Goal: Task Accomplishment & Management: Manage account settings

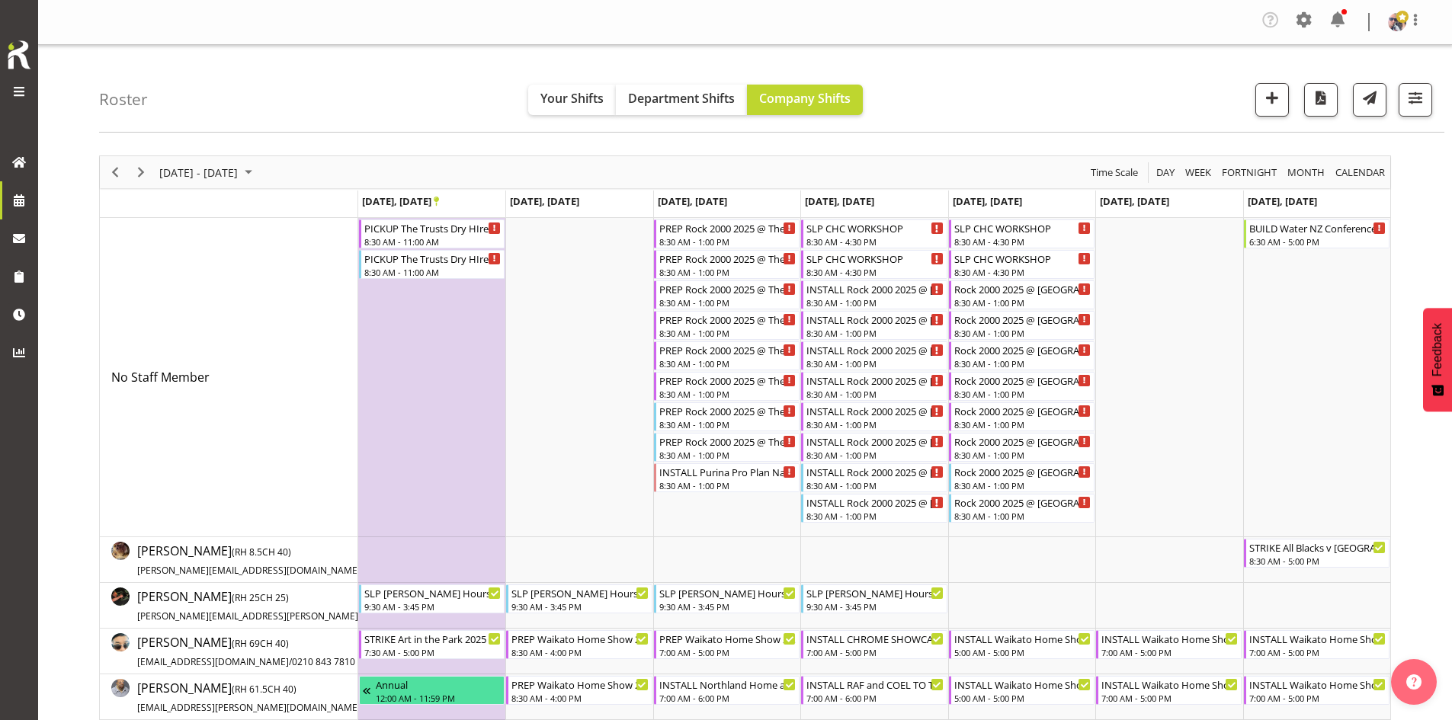
scroll to position [878, 0]
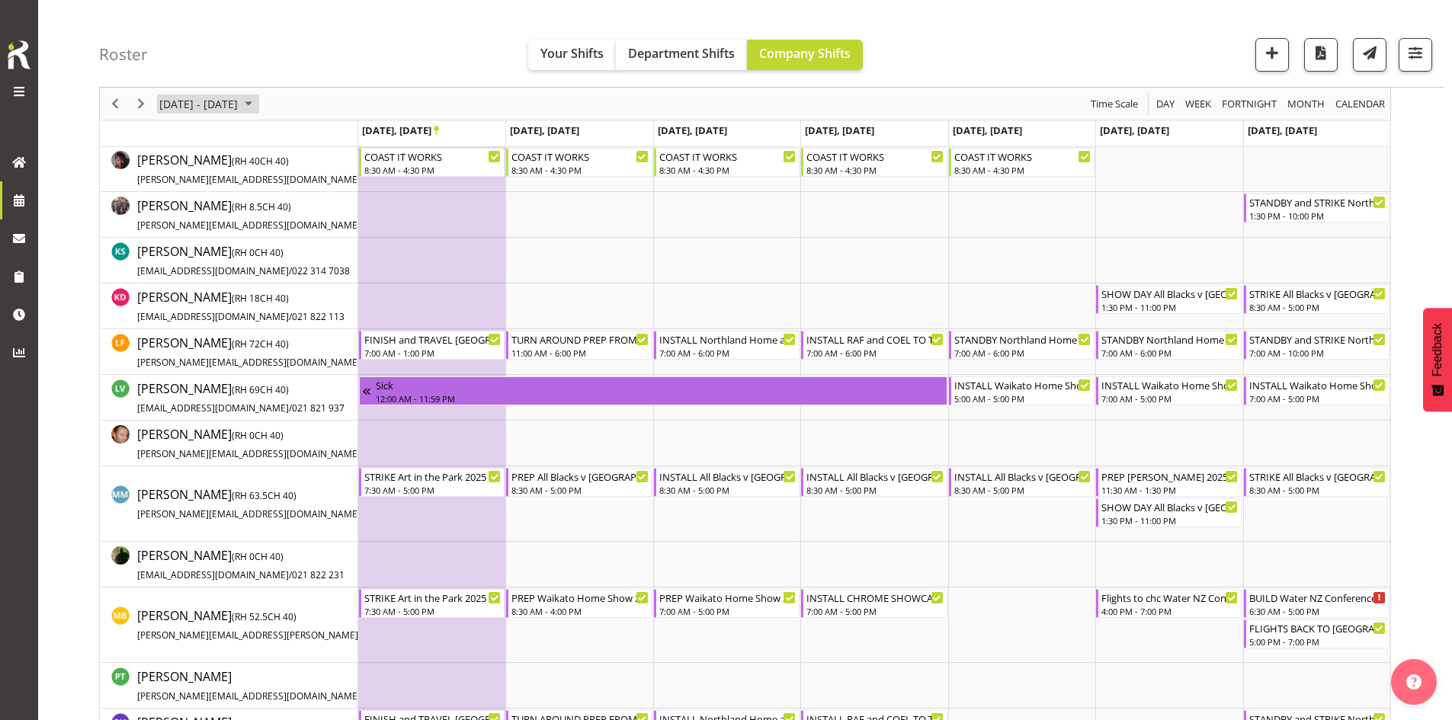
click at [231, 105] on span "[DATE] - [DATE]" at bounding box center [199, 104] width 82 height 19
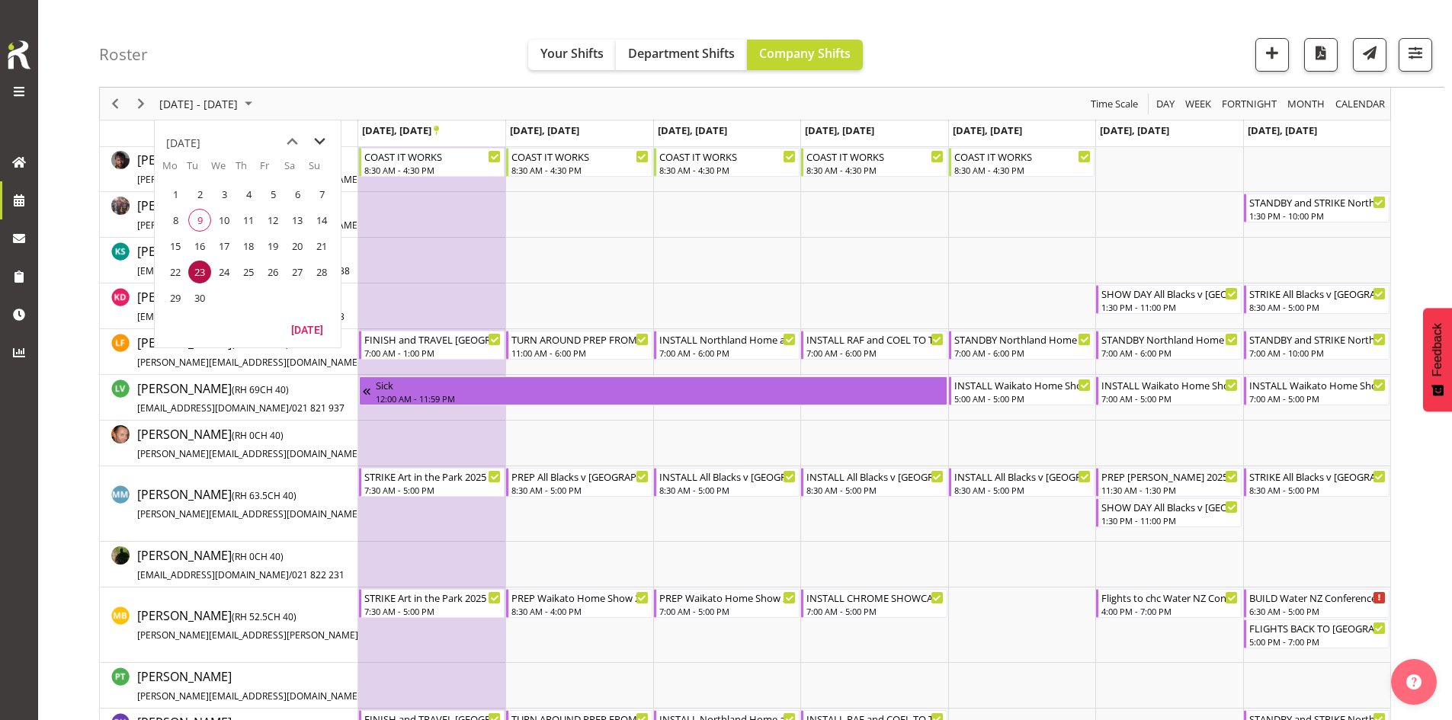
click at [323, 144] on span "next month" at bounding box center [319, 141] width 27 height 27
click at [201, 222] on span "7" at bounding box center [199, 220] width 23 height 23
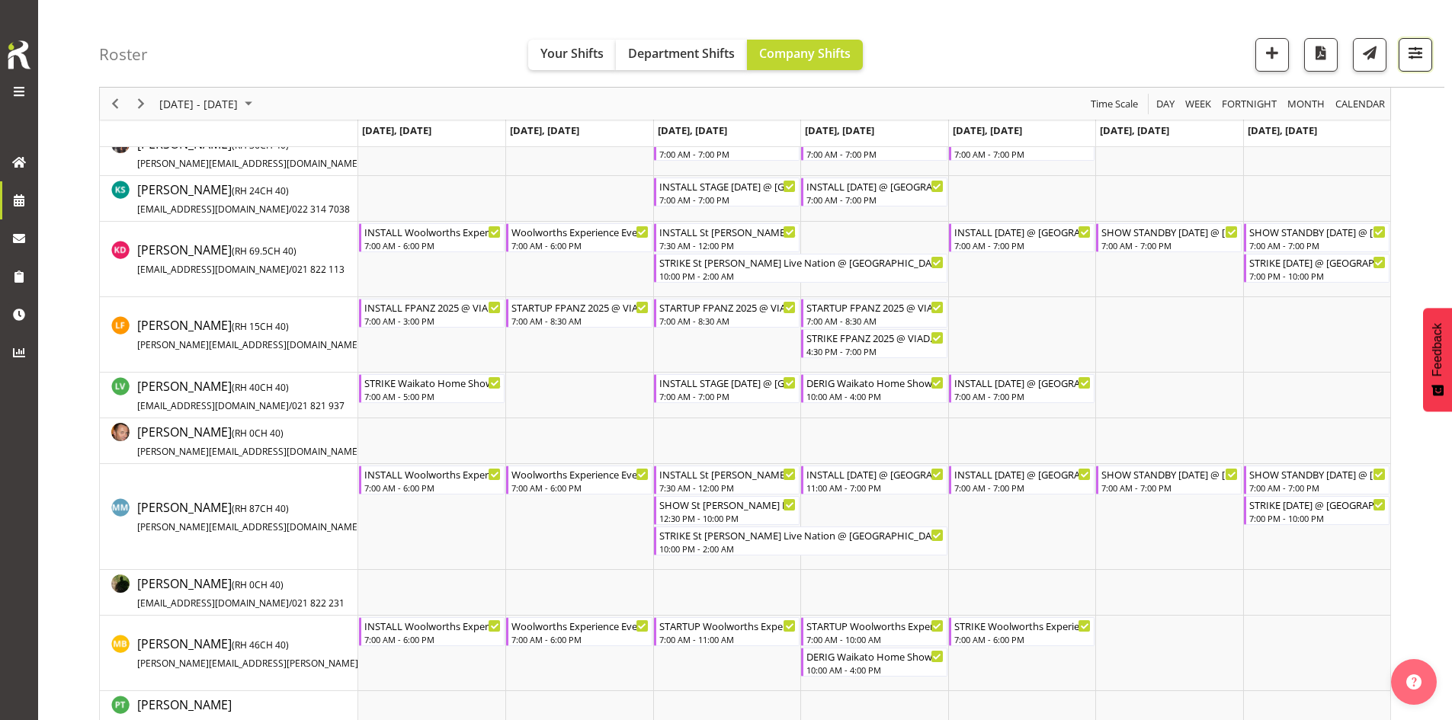
click at [1400, 58] on button "button" at bounding box center [1416, 55] width 34 height 34
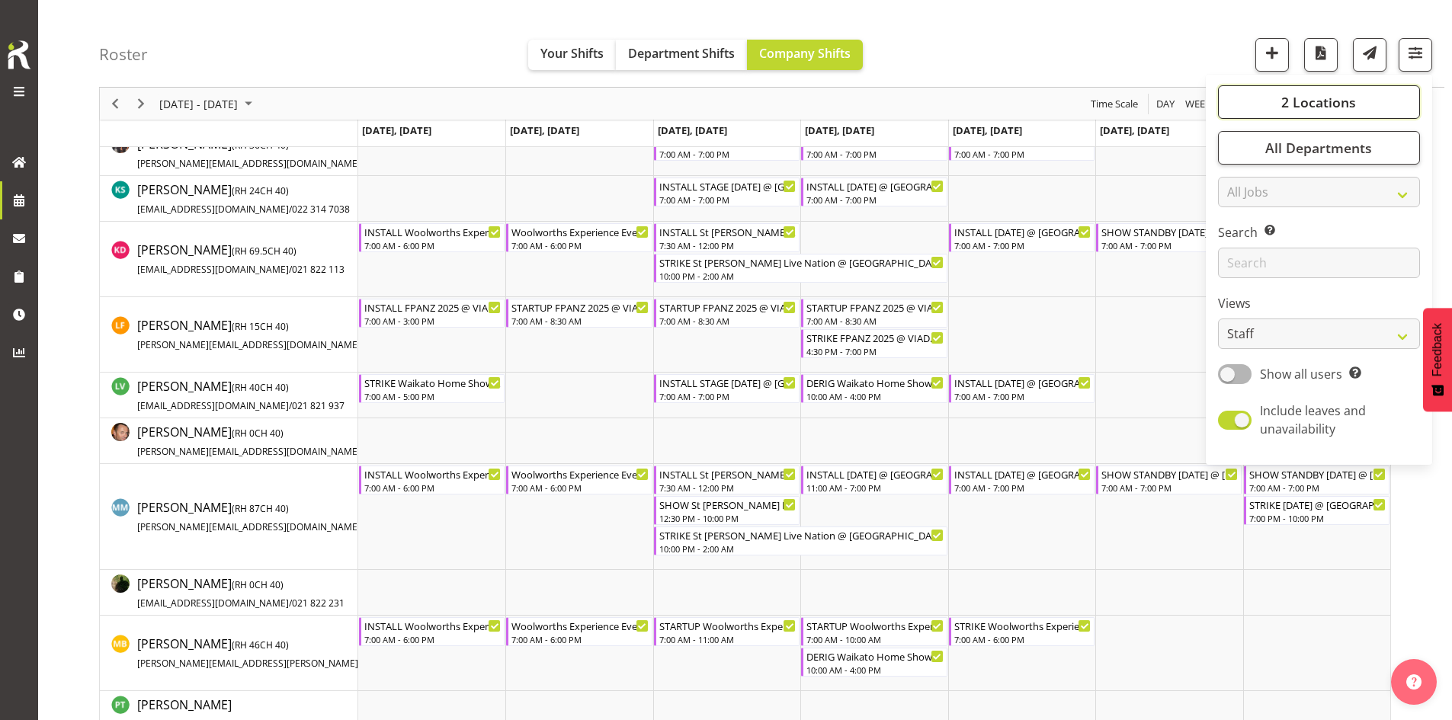
click at [1362, 104] on button "2 Locations" at bounding box center [1319, 102] width 202 height 34
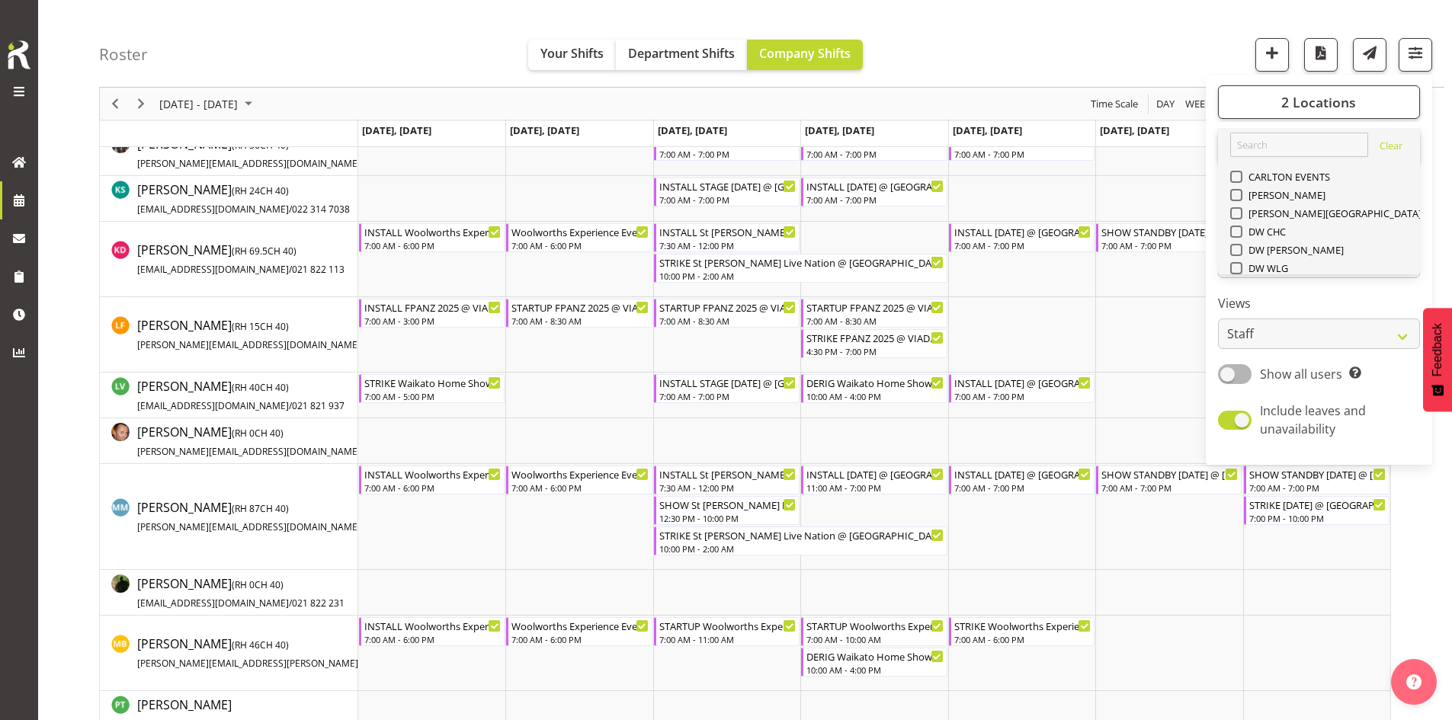
click at [1254, 372] on span "SLP" at bounding box center [1254, 378] width 24 height 12
click at [1240, 374] on input "SLP" at bounding box center [1235, 379] width 10 height 10
checkbox input "false"
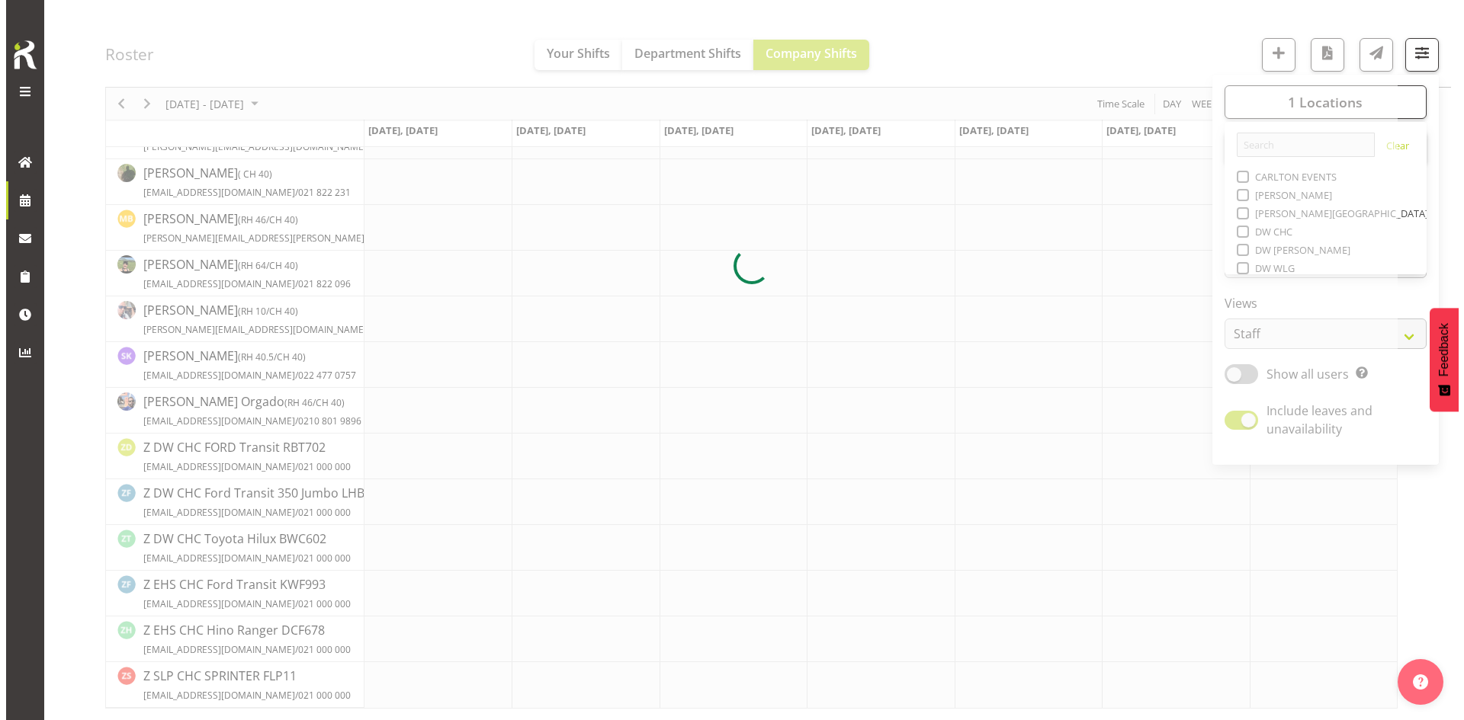
scroll to position [483, 0]
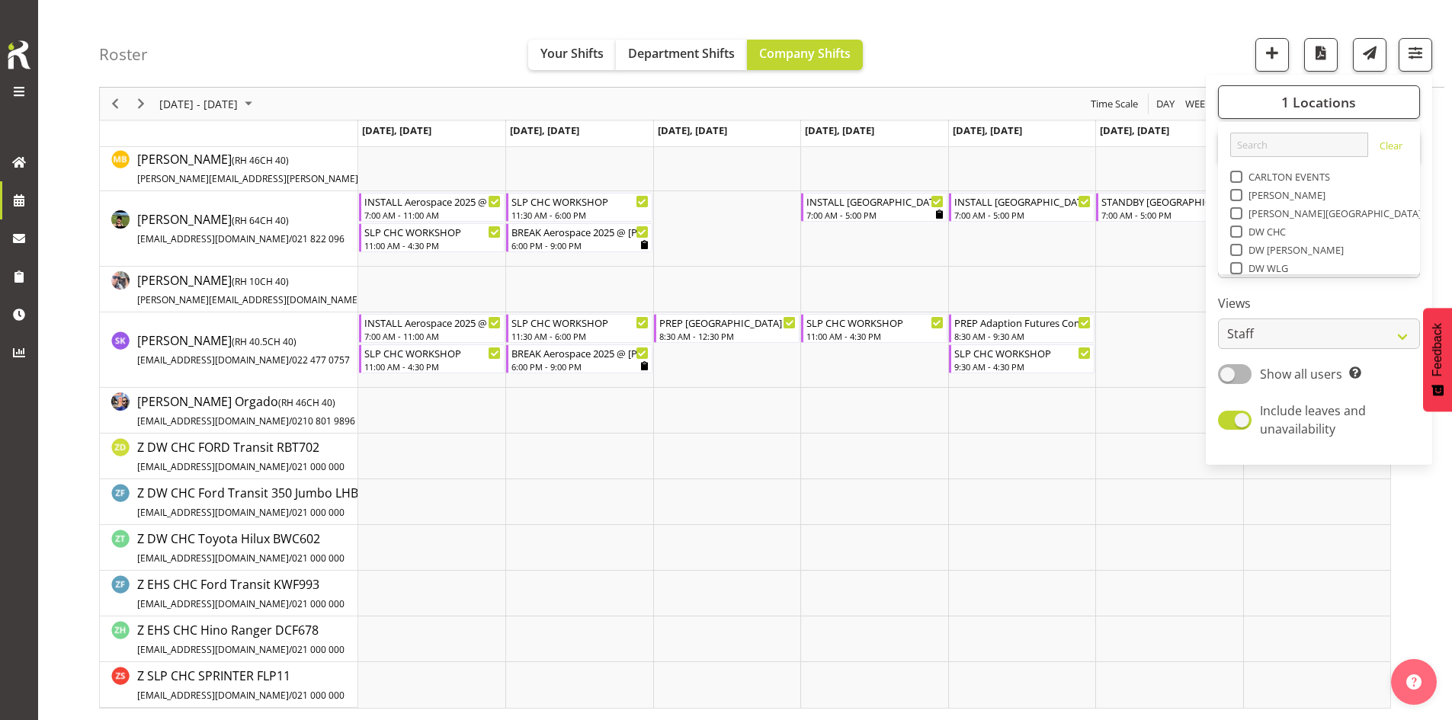
click at [1003, 98] on div "[DATE] - [DATE] [DATE] Day Week Fortnight Month calendar Month Agenda Time Scale" at bounding box center [745, 104] width 1291 height 32
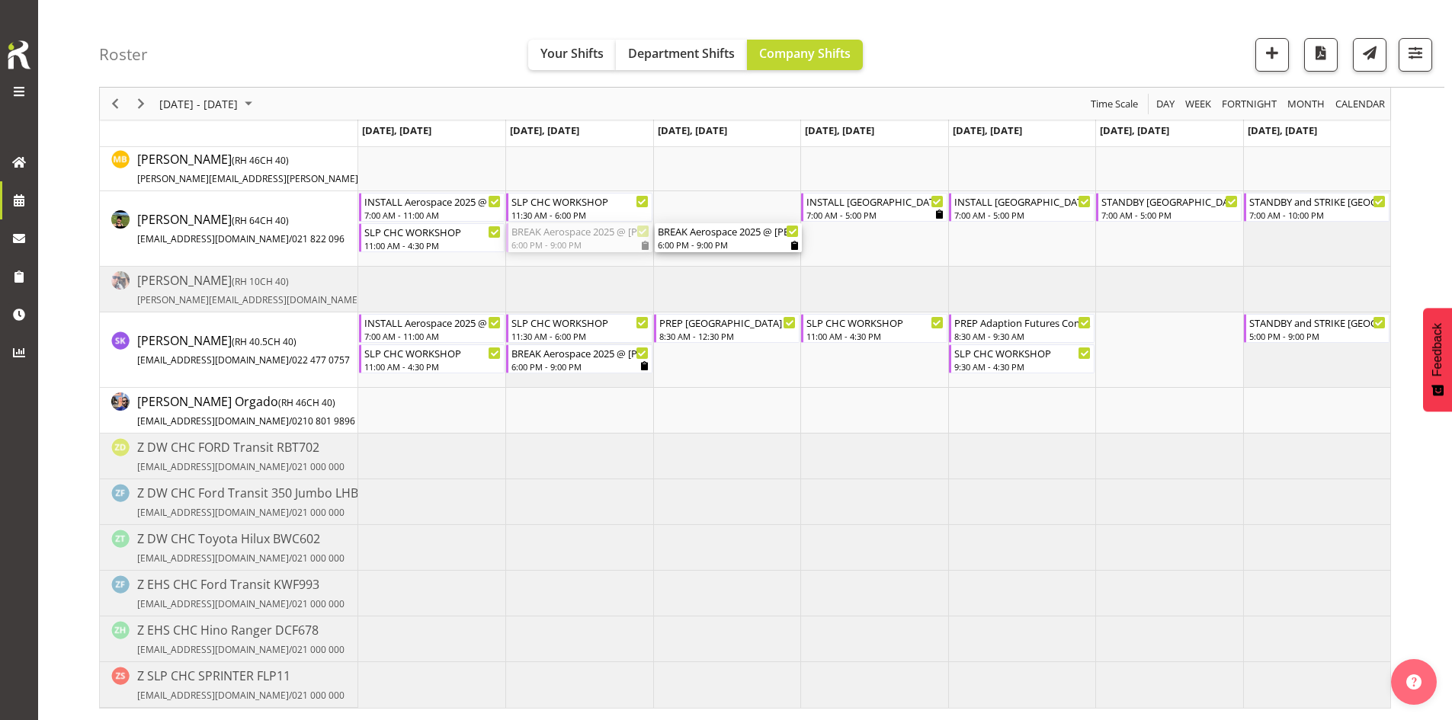
drag, startPoint x: 582, startPoint y: 242, endPoint x: 721, endPoint y: 242, distance: 138.7
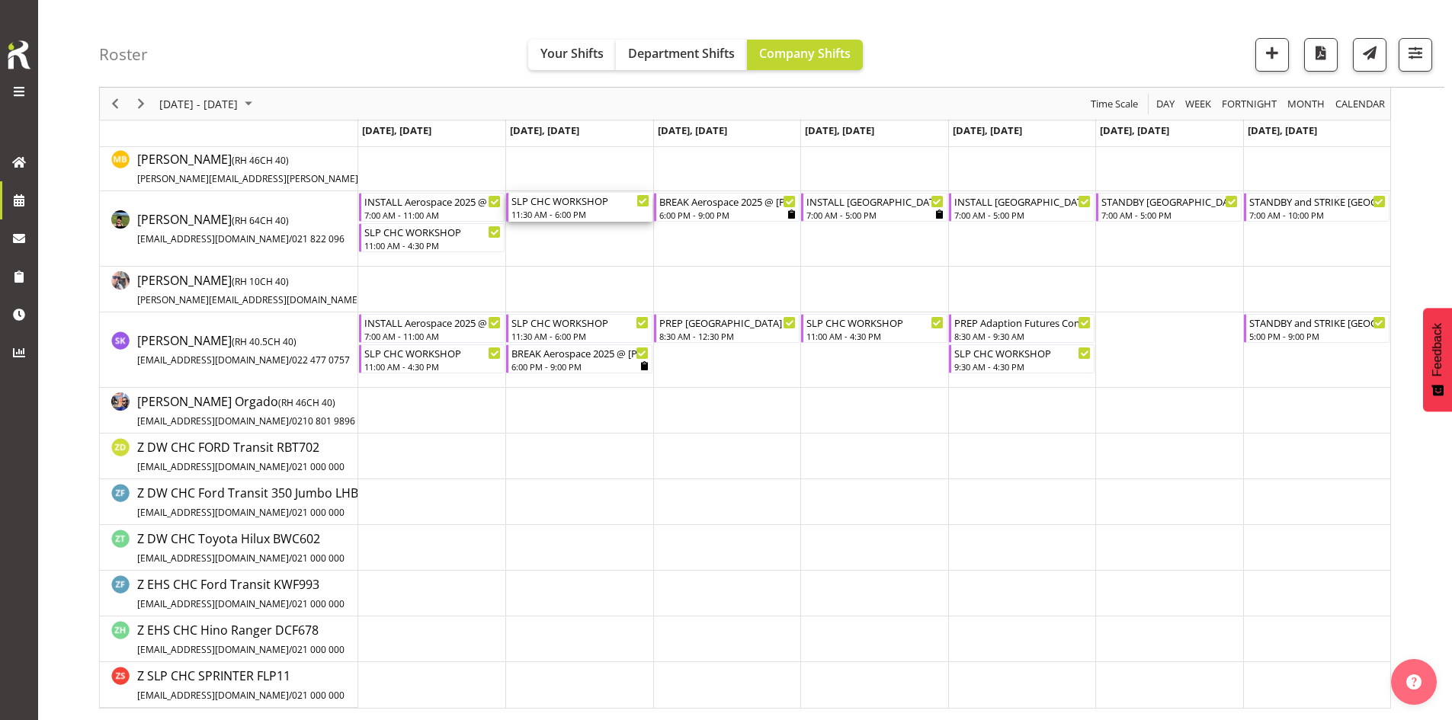
click at [576, 216] on div "11:30 AM - 6:00 PM" at bounding box center [579, 214] width 137 height 12
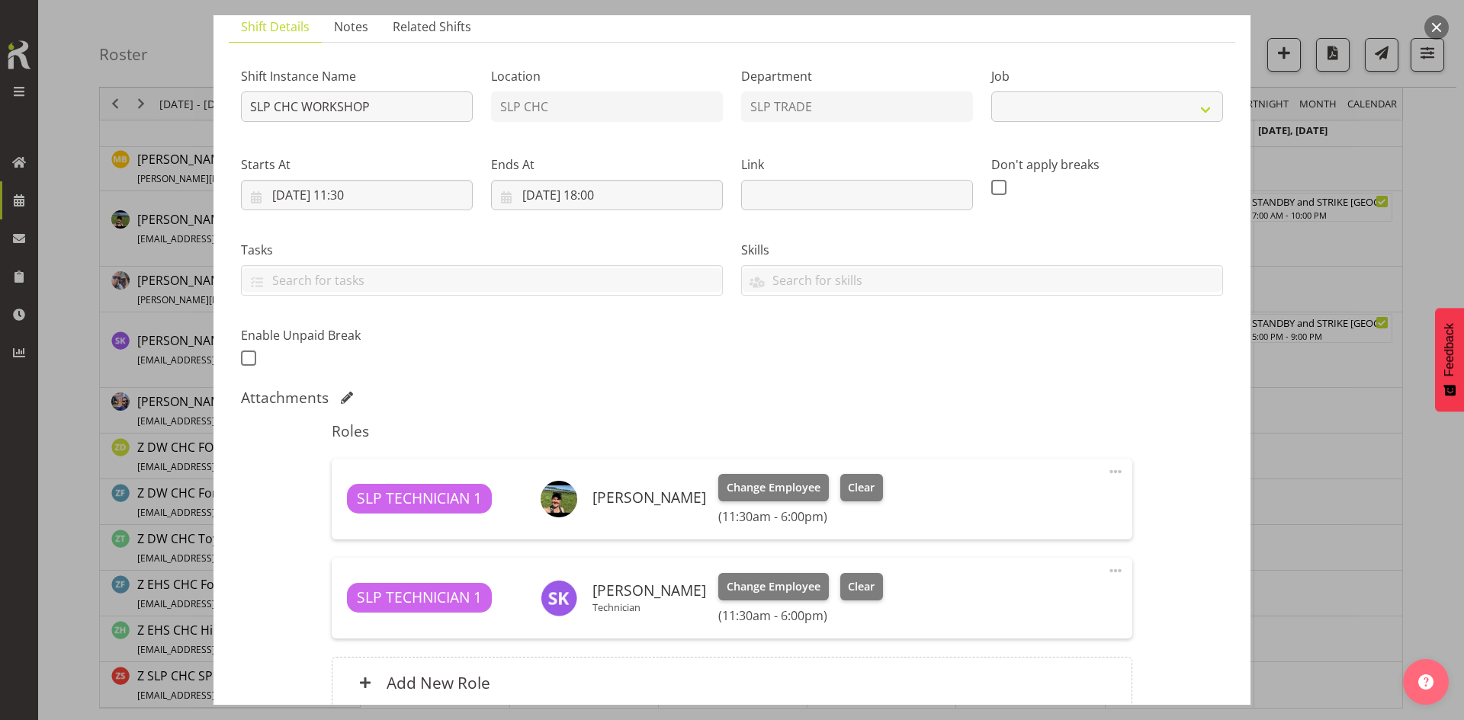
scroll to position [251, 0]
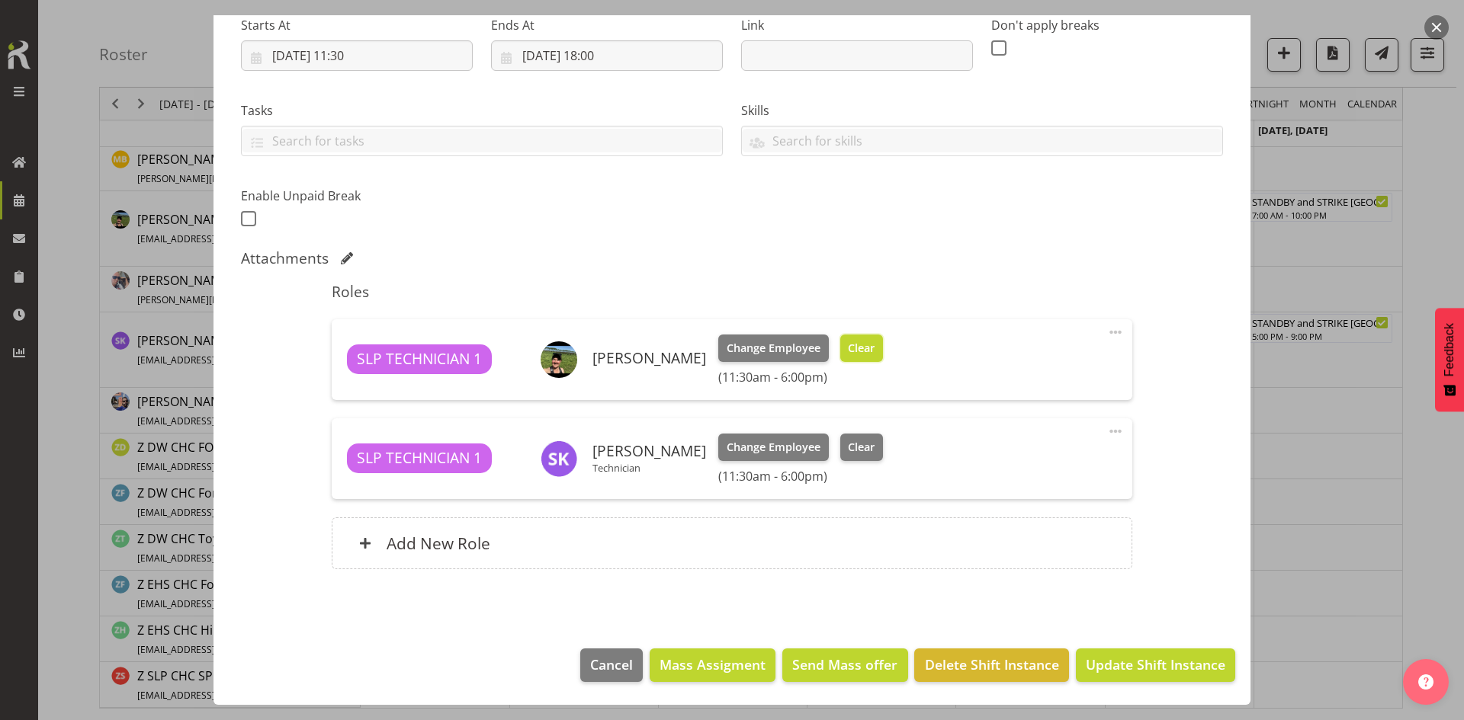
click at [864, 360] on button "Clear" at bounding box center [861, 348] width 43 height 27
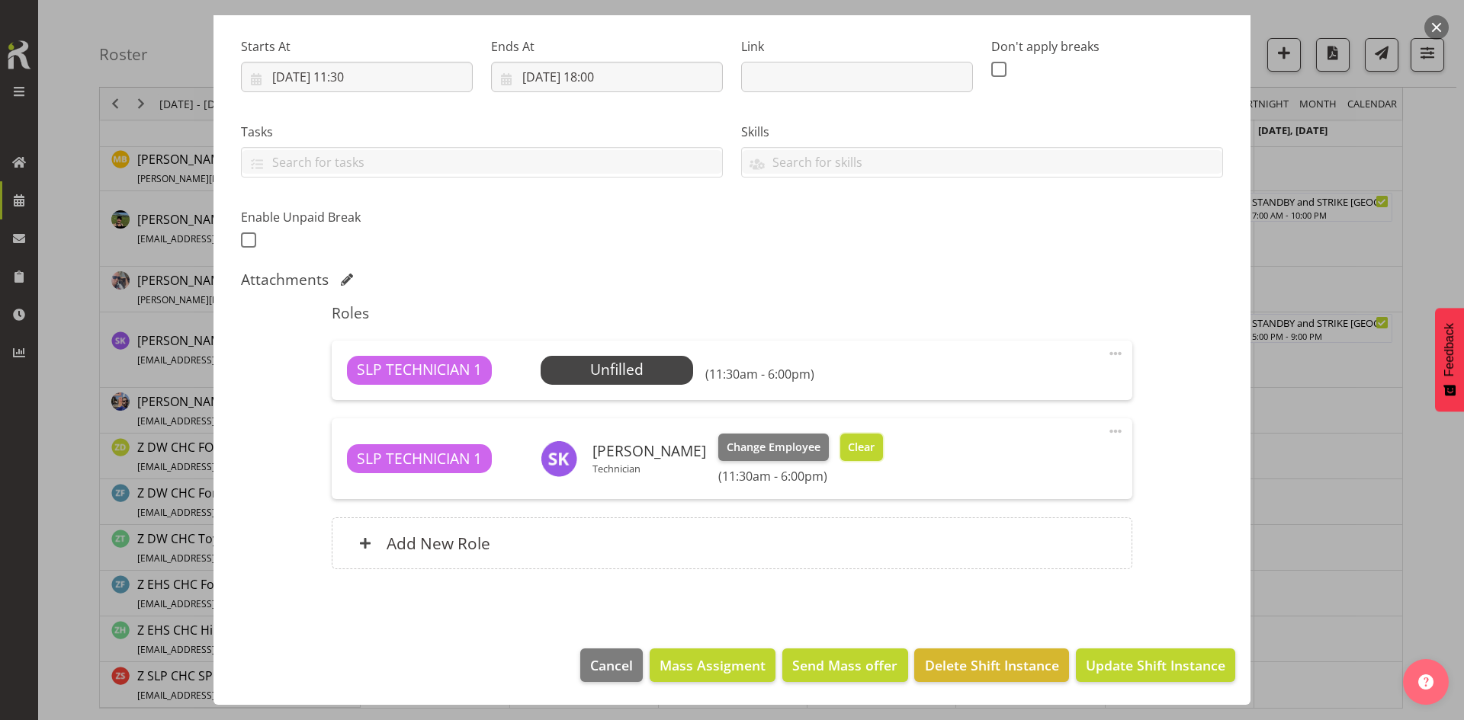
click at [851, 442] on span "Clear" at bounding box center [861, 447] width 27 height 17
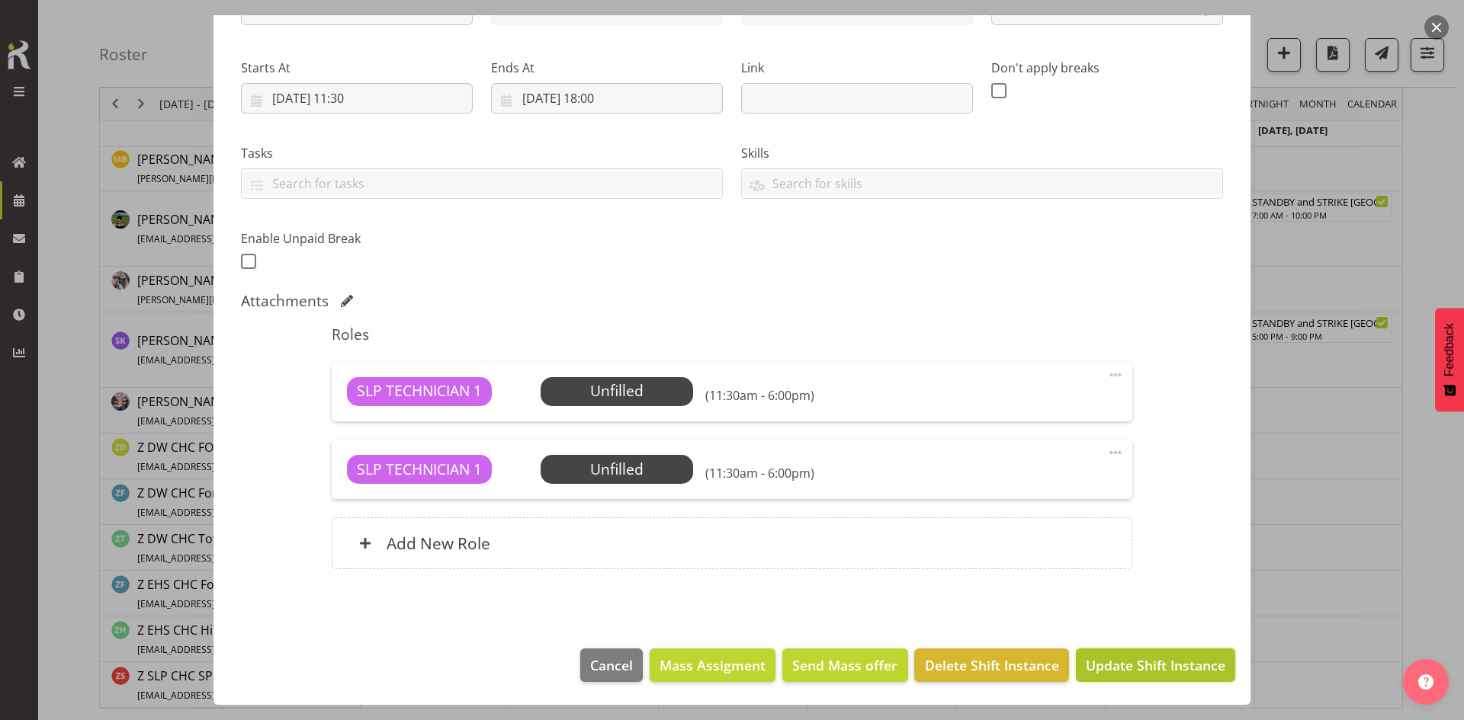
click at [1162, 661] on span "Update Shift Instance" at bounding box center [1154, 666] width 139 height 20
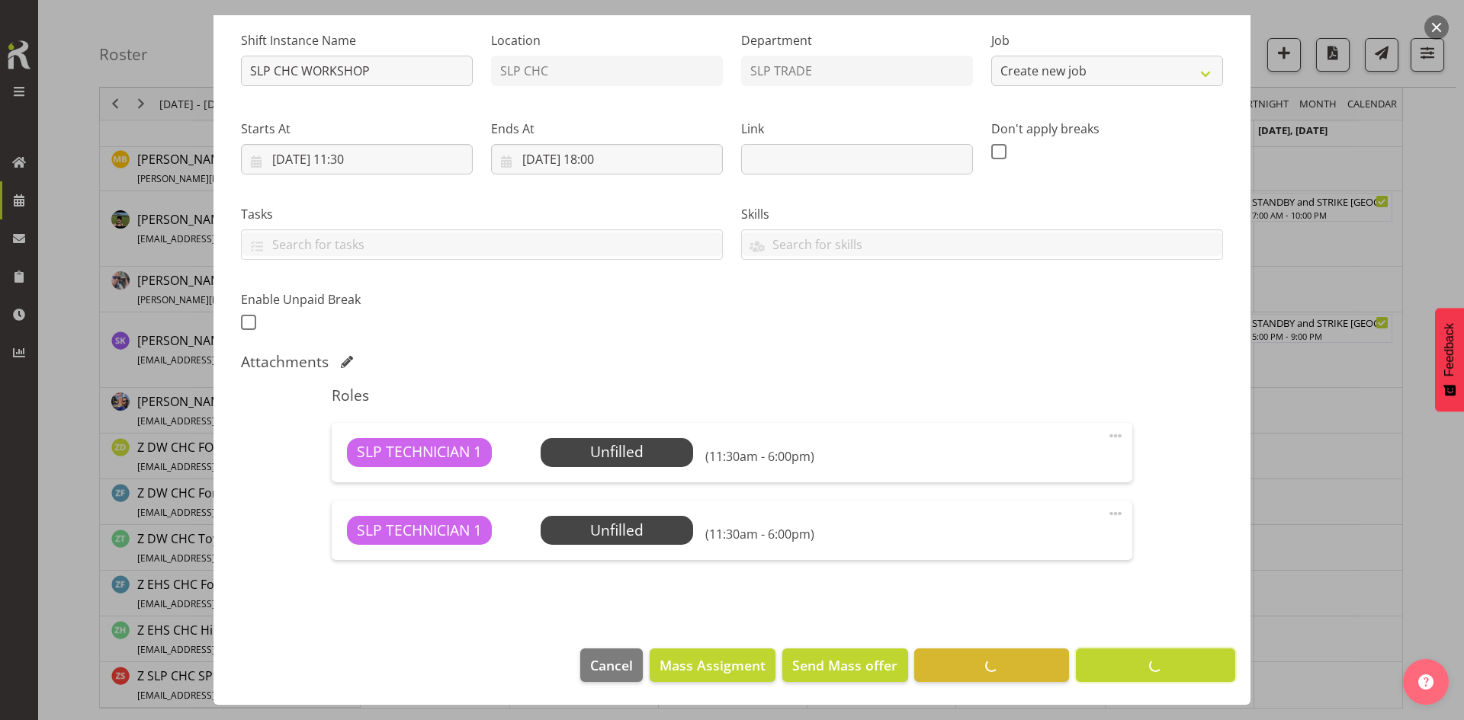
select select "45"
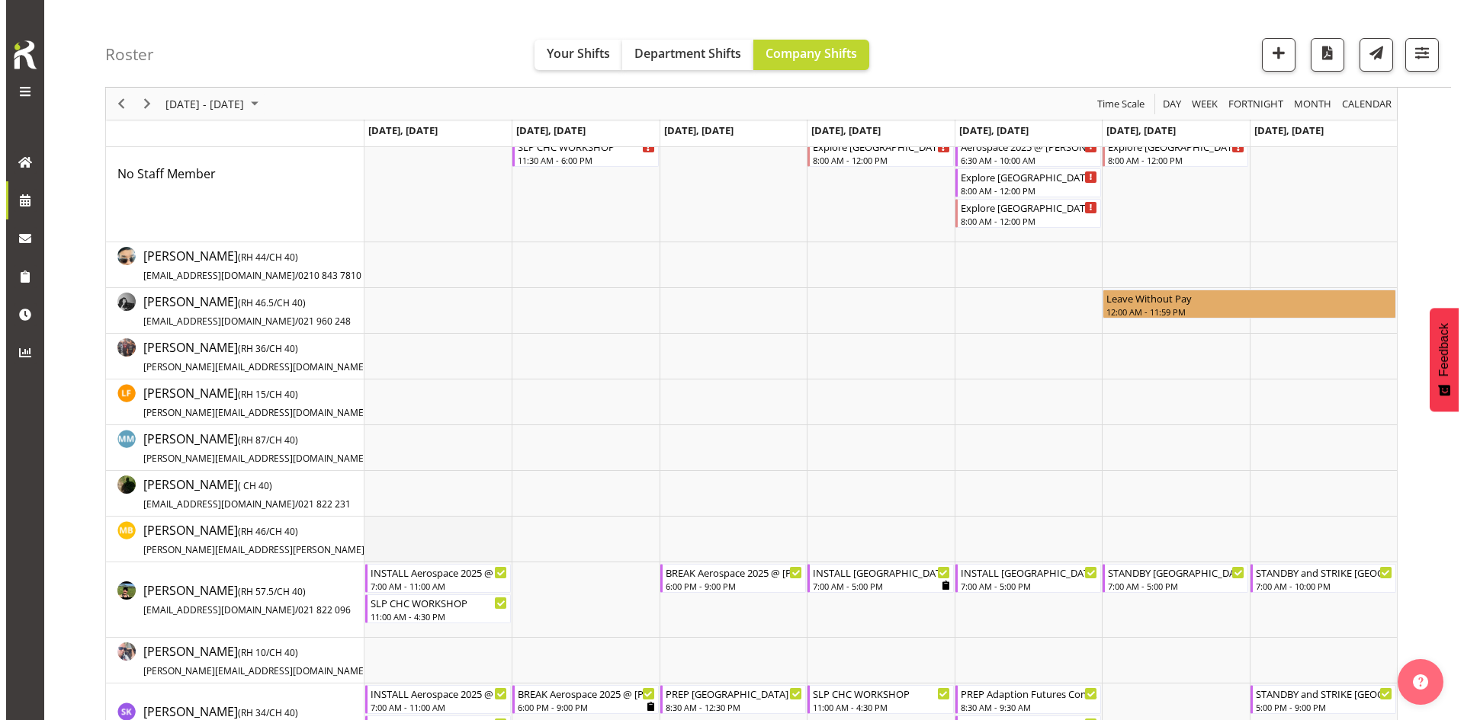
scroll to position [229, 0]
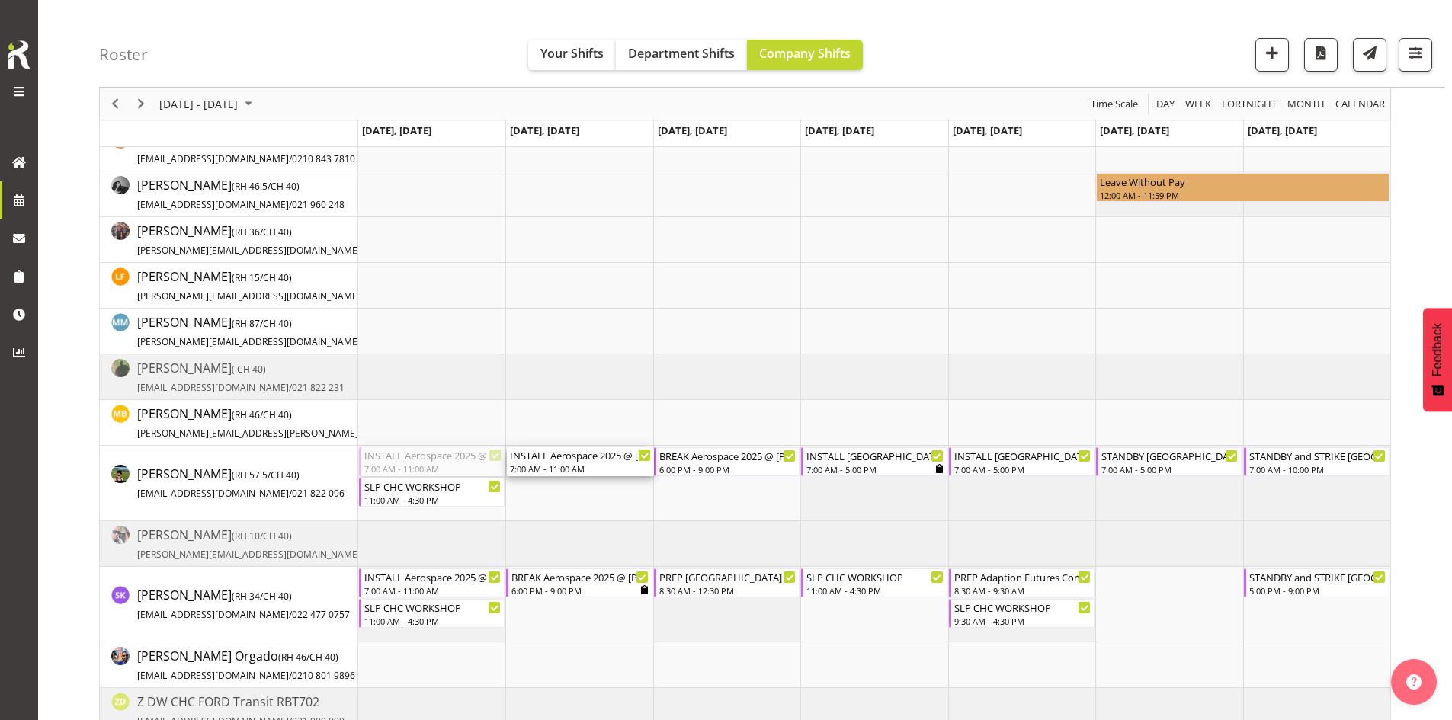
drag, startPoint x: 448, startPoint y: 457, endPoint x: 543, endPoint y: 451, distance: 95.4
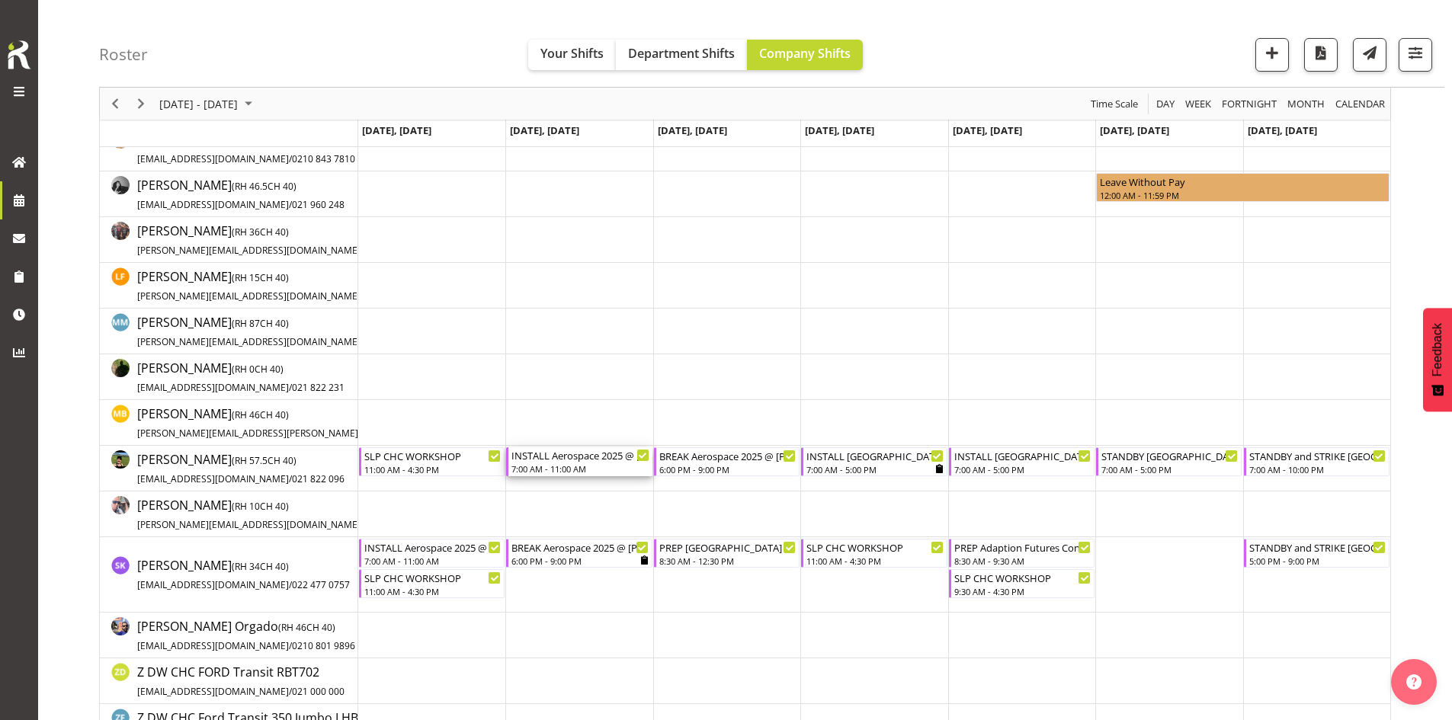
click at [579, 458] on div "INSTALL Aerospace 2025 @ [PERSON_NAME] On Site @ 0730" at bounding box center [579, 454] width 137 height 15
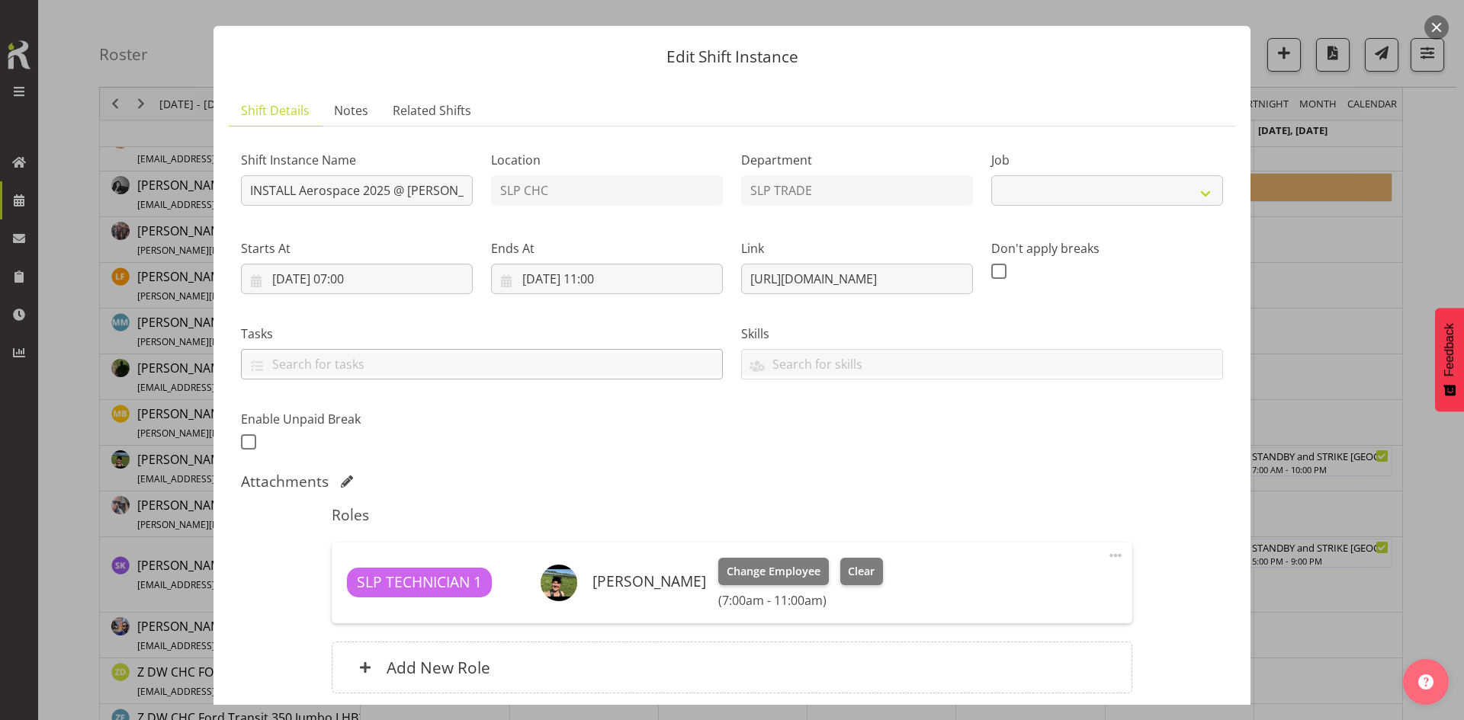
scroll to position [0, 0]
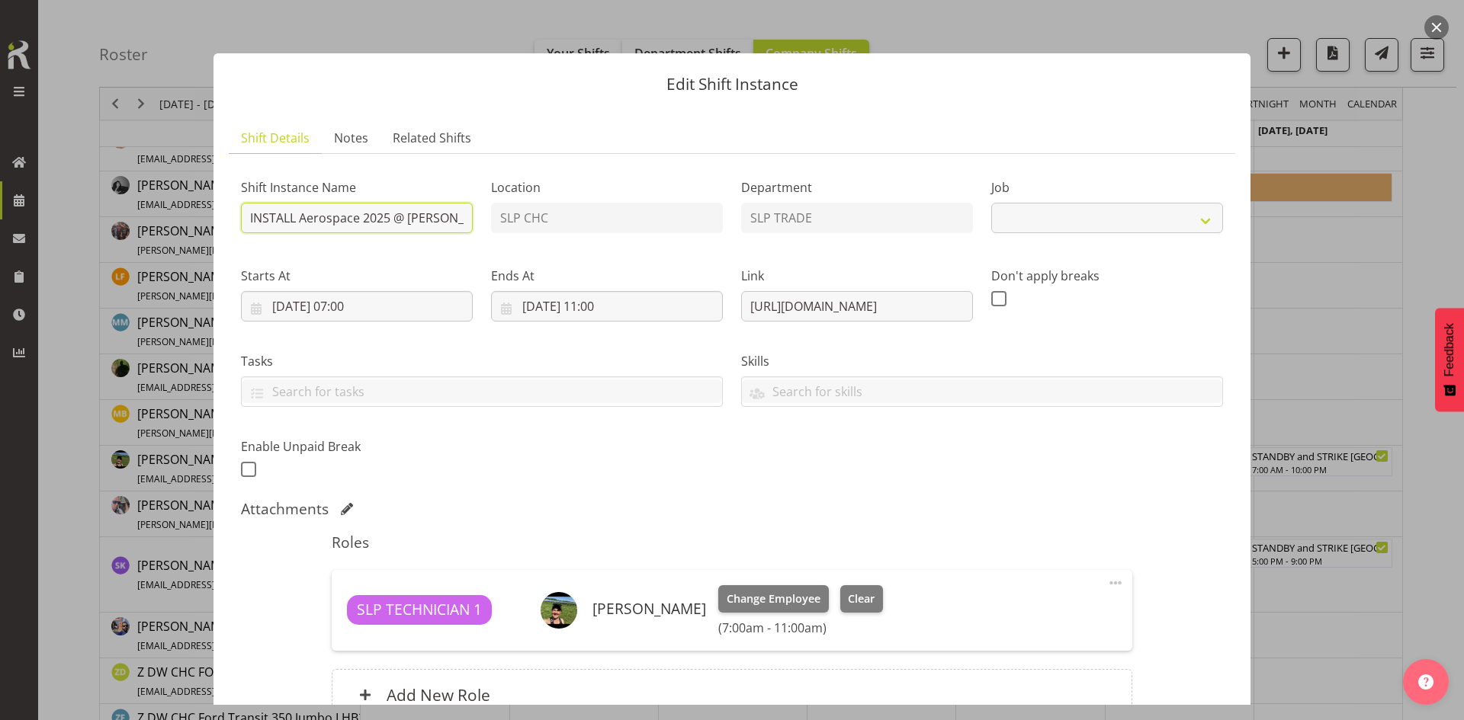
click at [416, 219] on input "INSTALL Aerospace 2025 @ [PERSON_NAME] On Site @ 0730" at bounding box center [357, 218] width 232 height 30
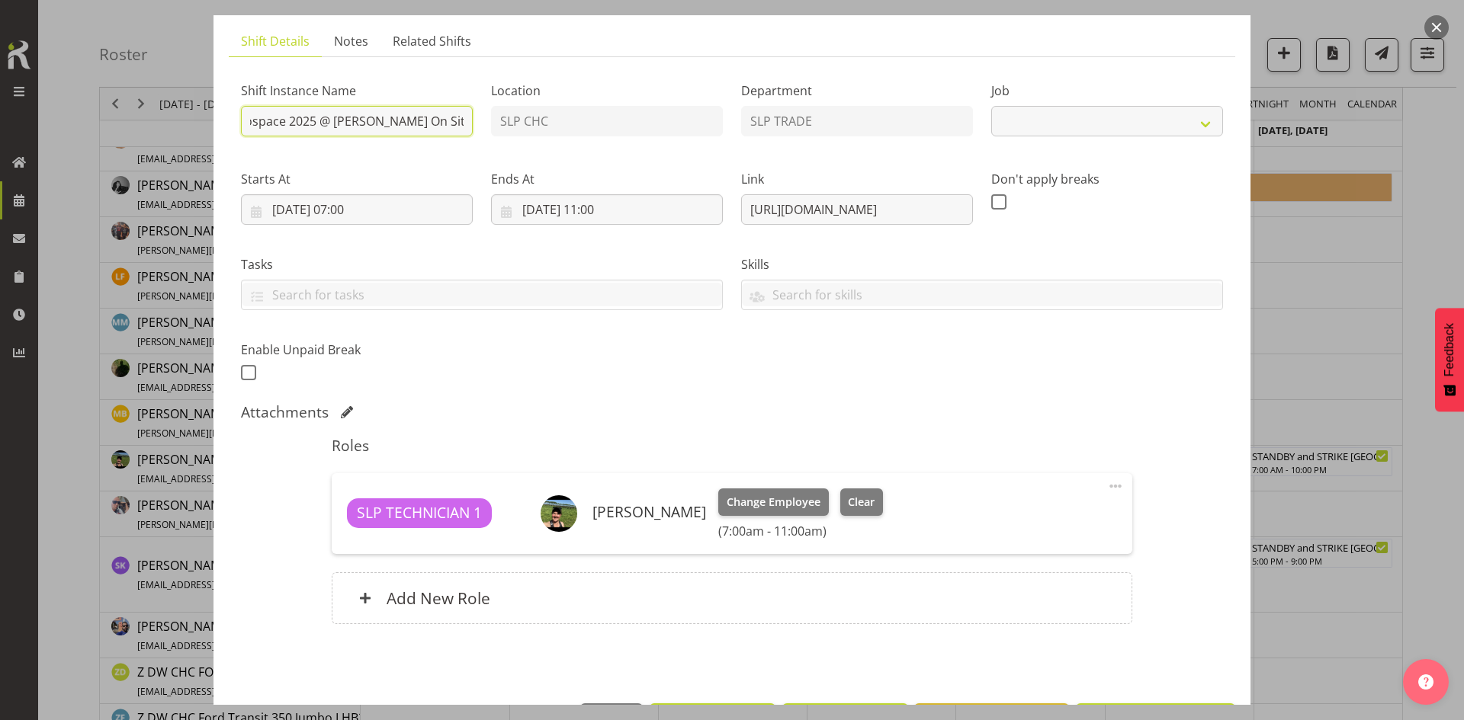
scroll to position [152, 0]
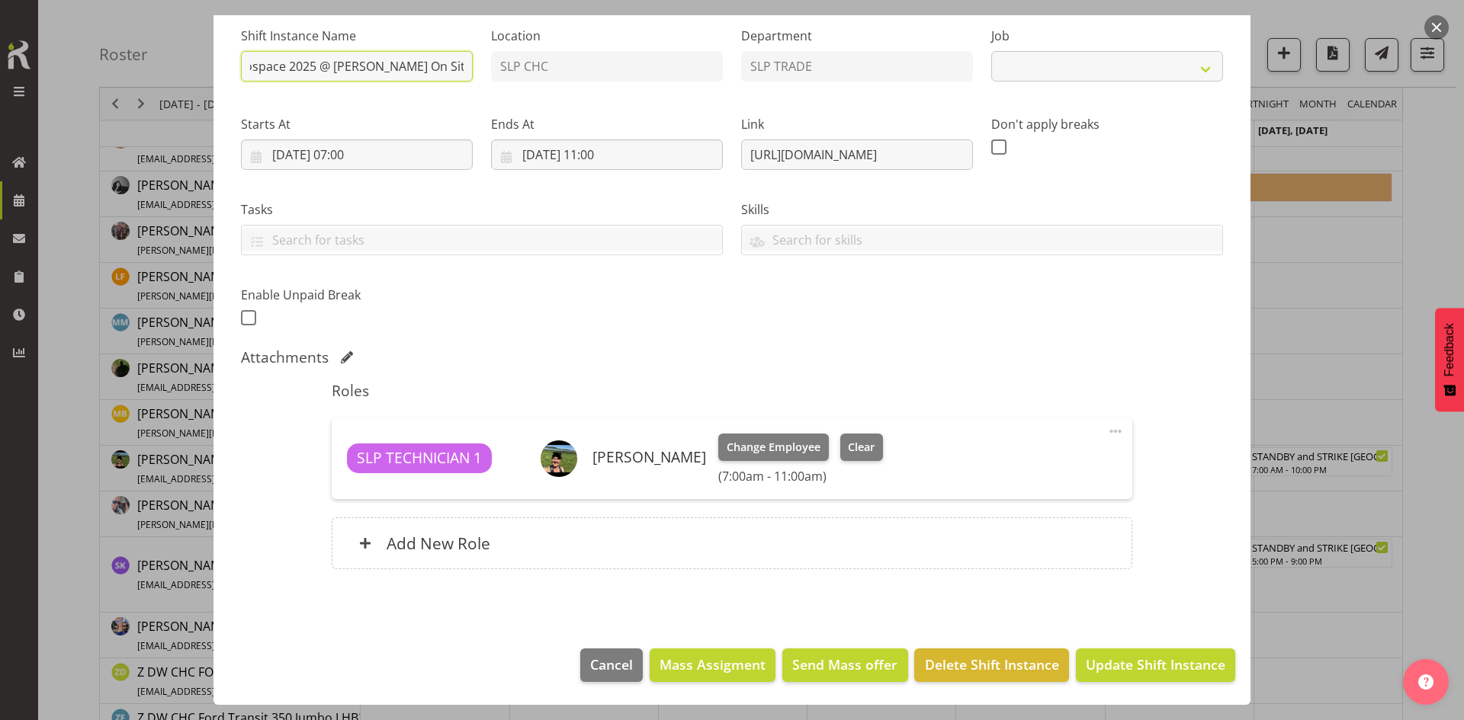
select select "9916"
click at [1441, 27] on button "button" at bounding box center [1436, 27] width 24 height 24
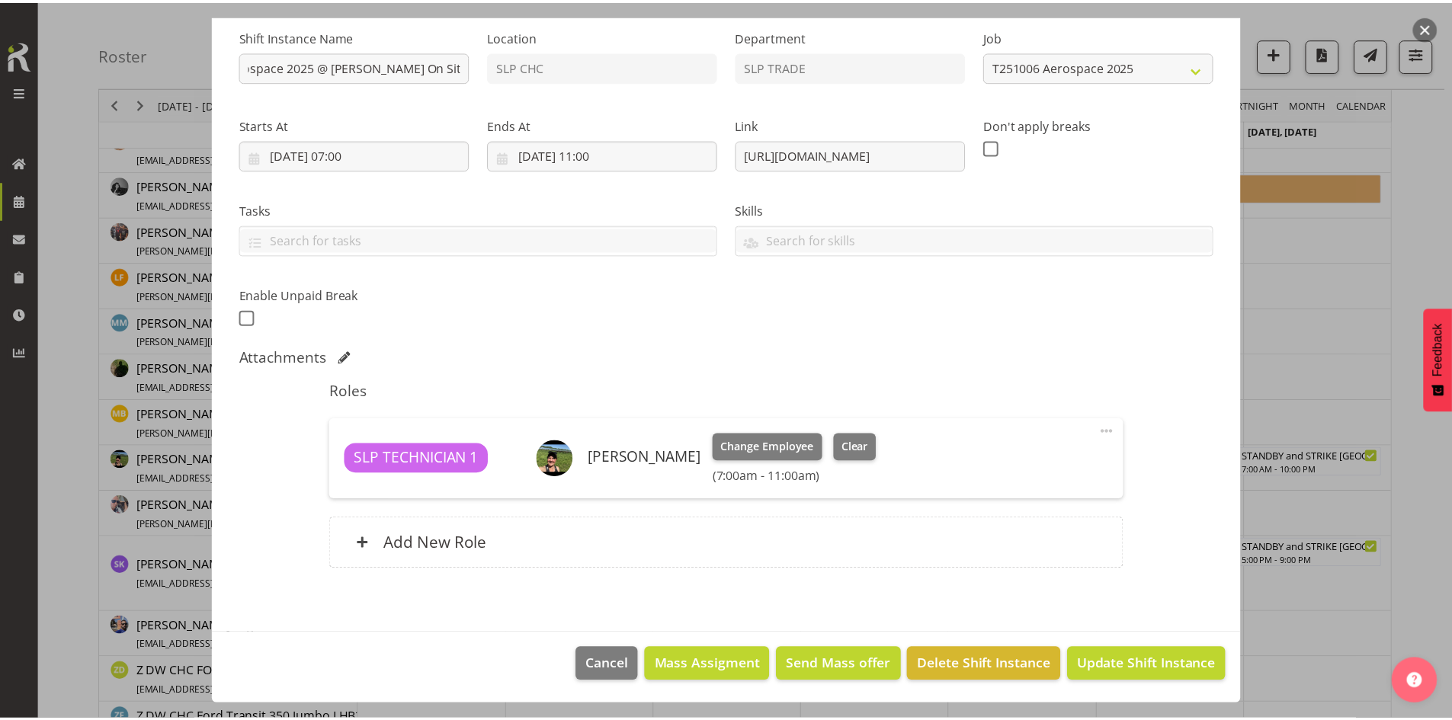
scroll to position [0, 0]
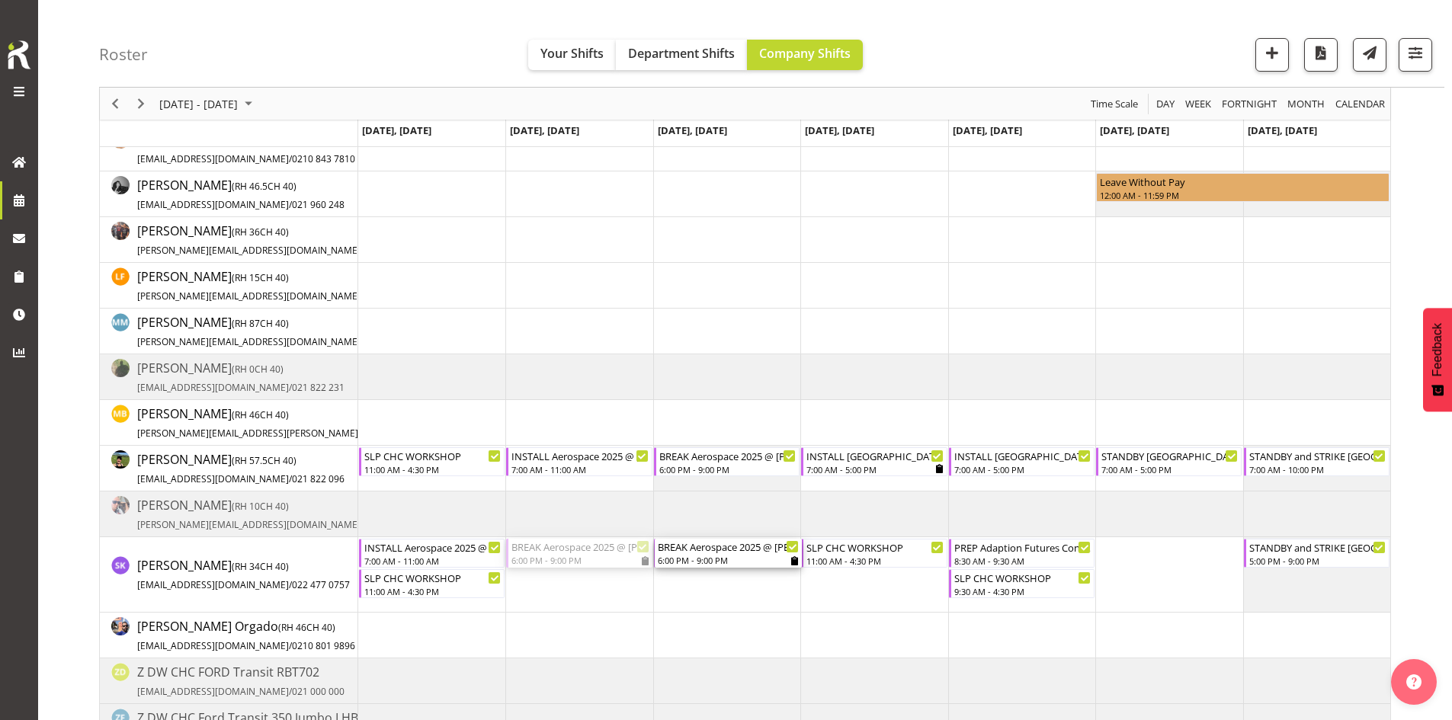
drag, startPoint x: 599, startPoint y: 554, endPoint x: 659, endPoint y: 556, distance: 59.5
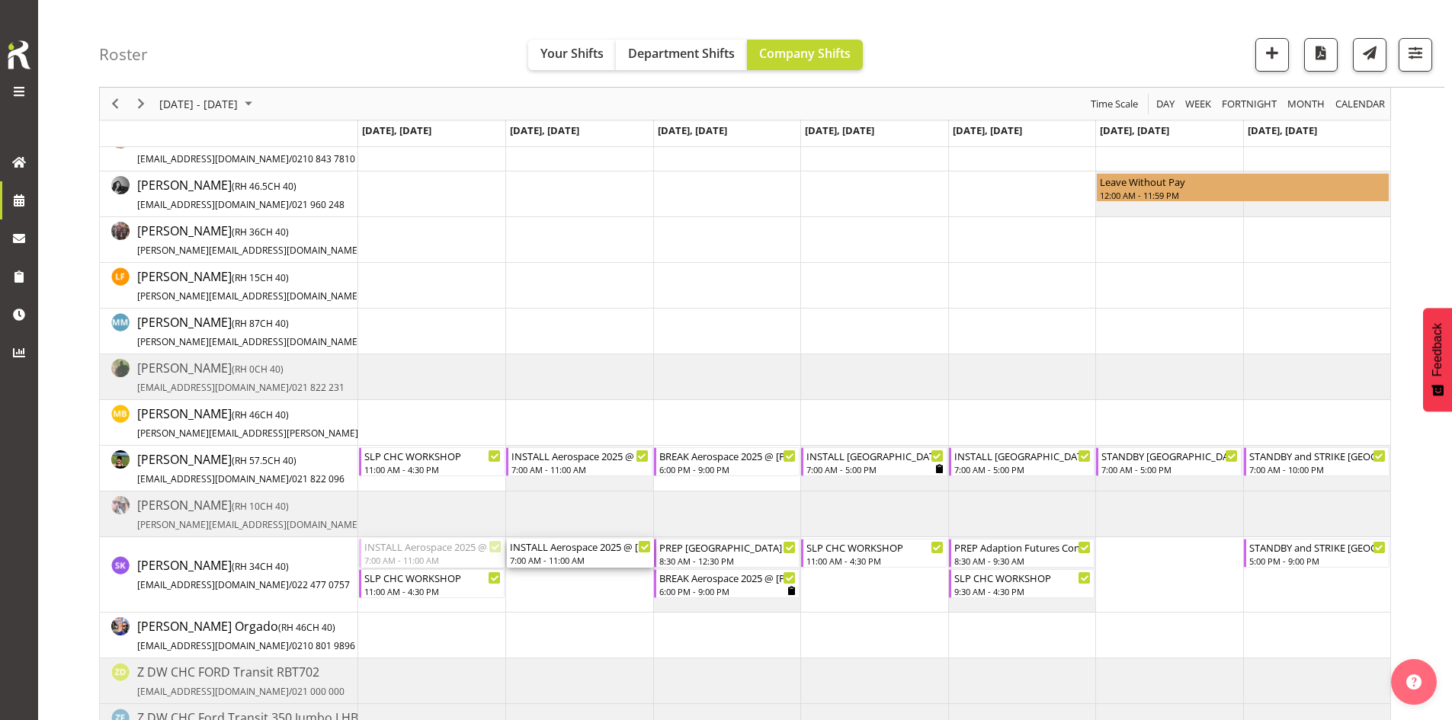
drag, startPoint x: 451, startPoint y: 552, endPoint x: 559, endPoint y: 548, distance: 107.5
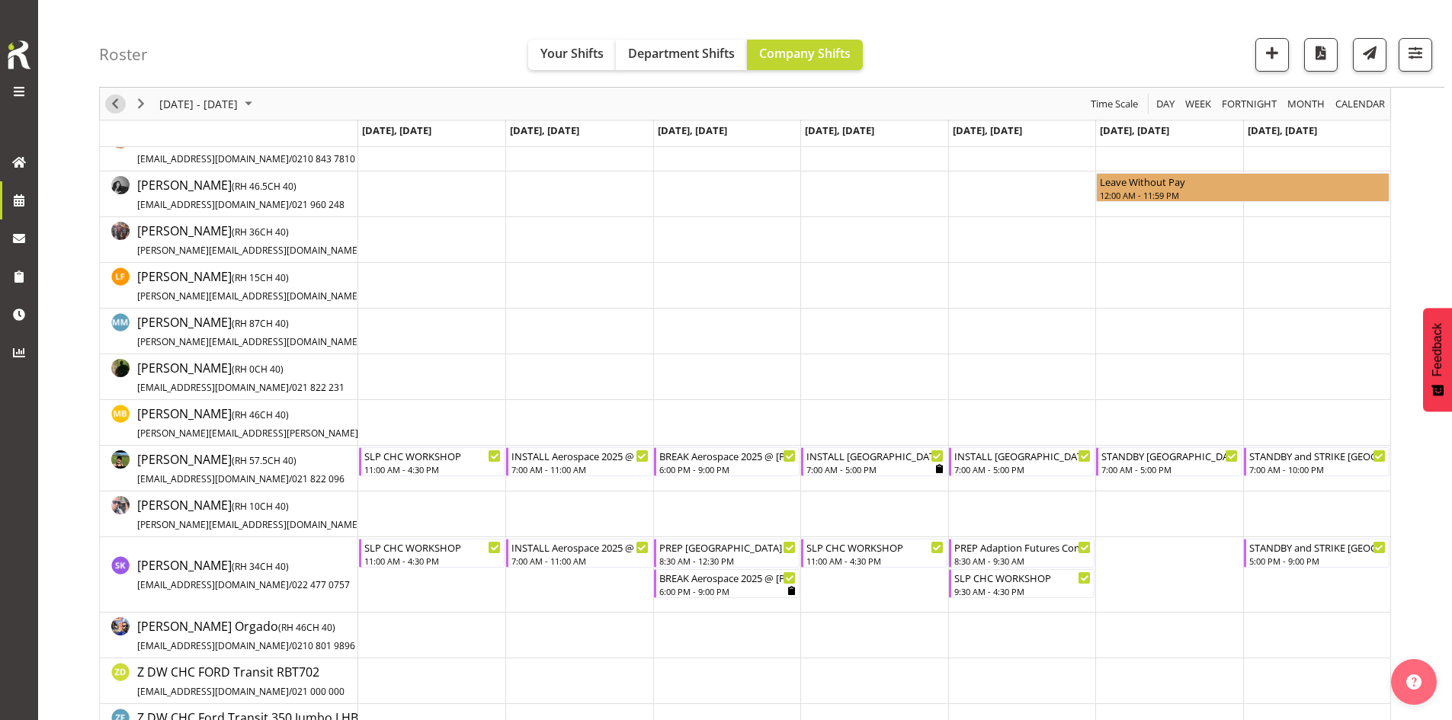
click at [110, 102] on span "Previous" at bounding box center [115, 104] width 18 height 19
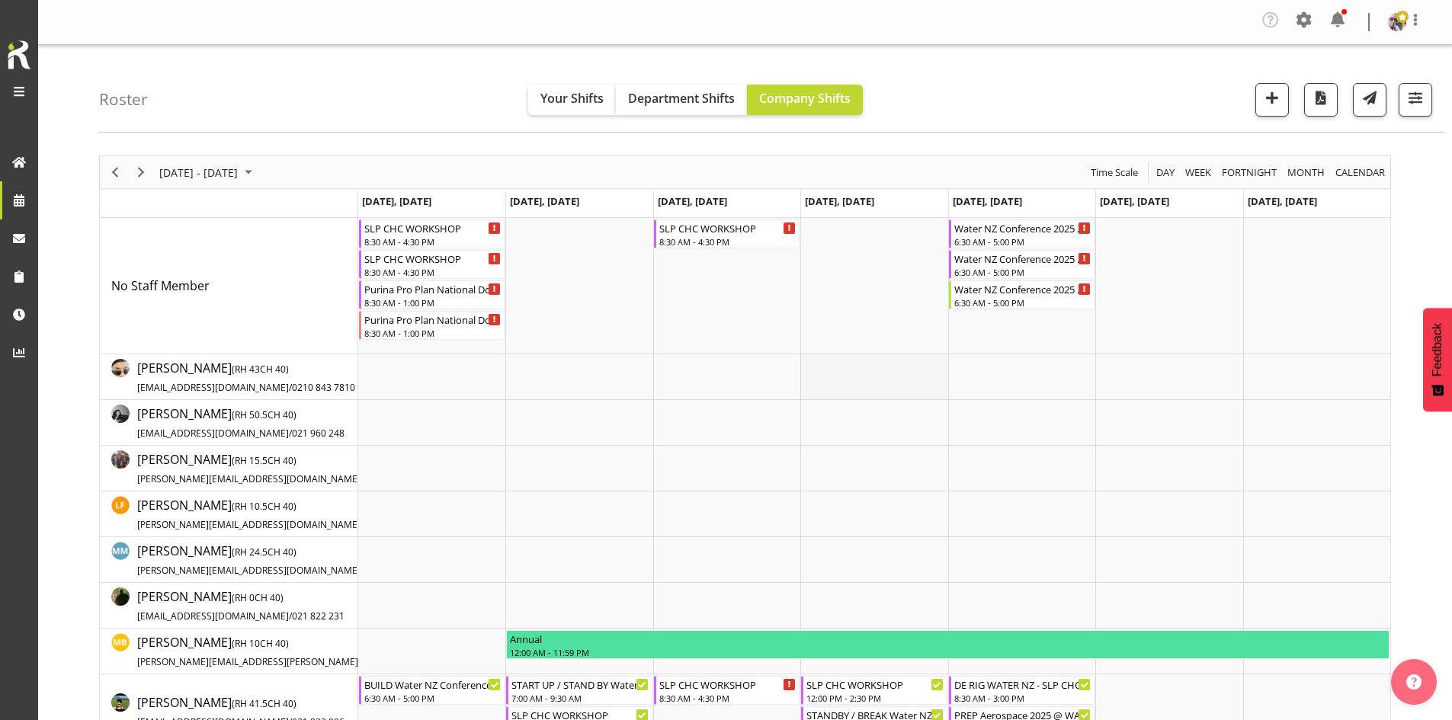
scroll to position [229, 0]
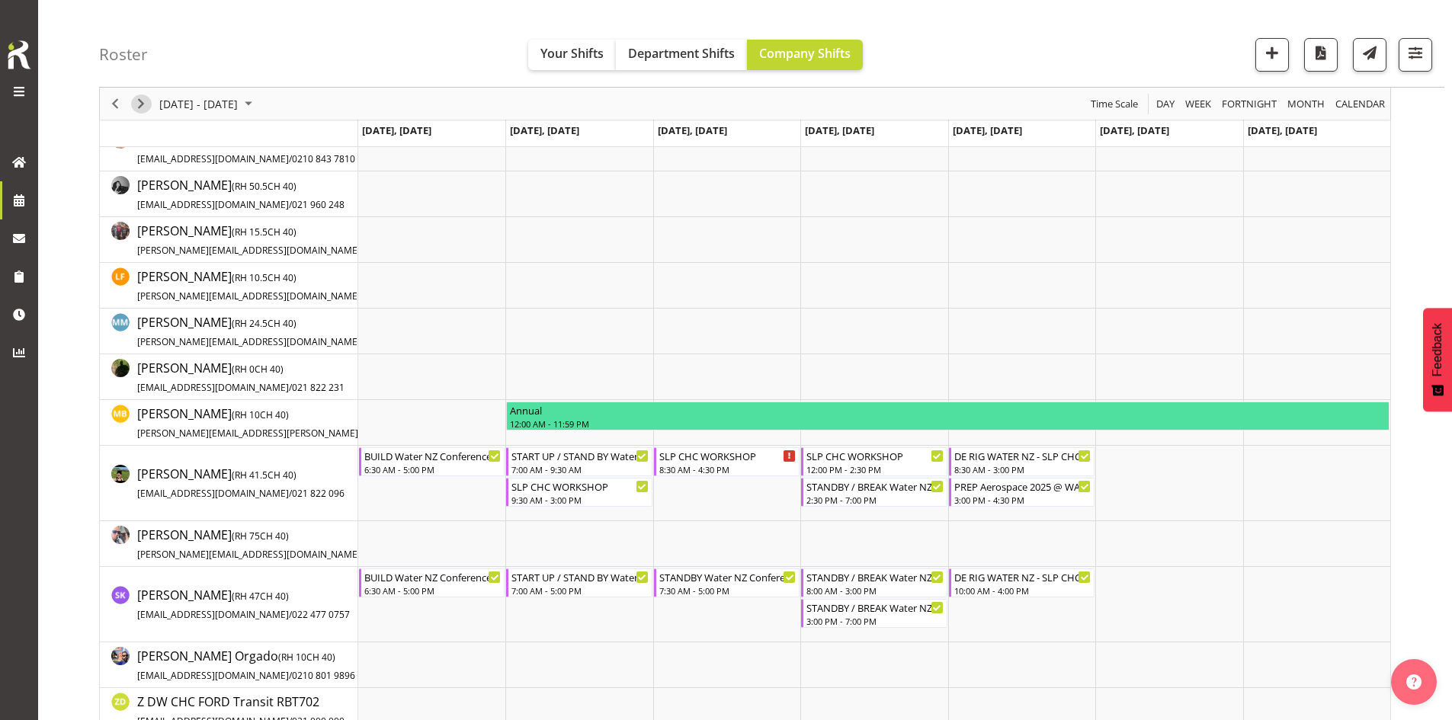
click at [138, 98] on span "Next" at bounding box center [141, 104] width 18 height 19
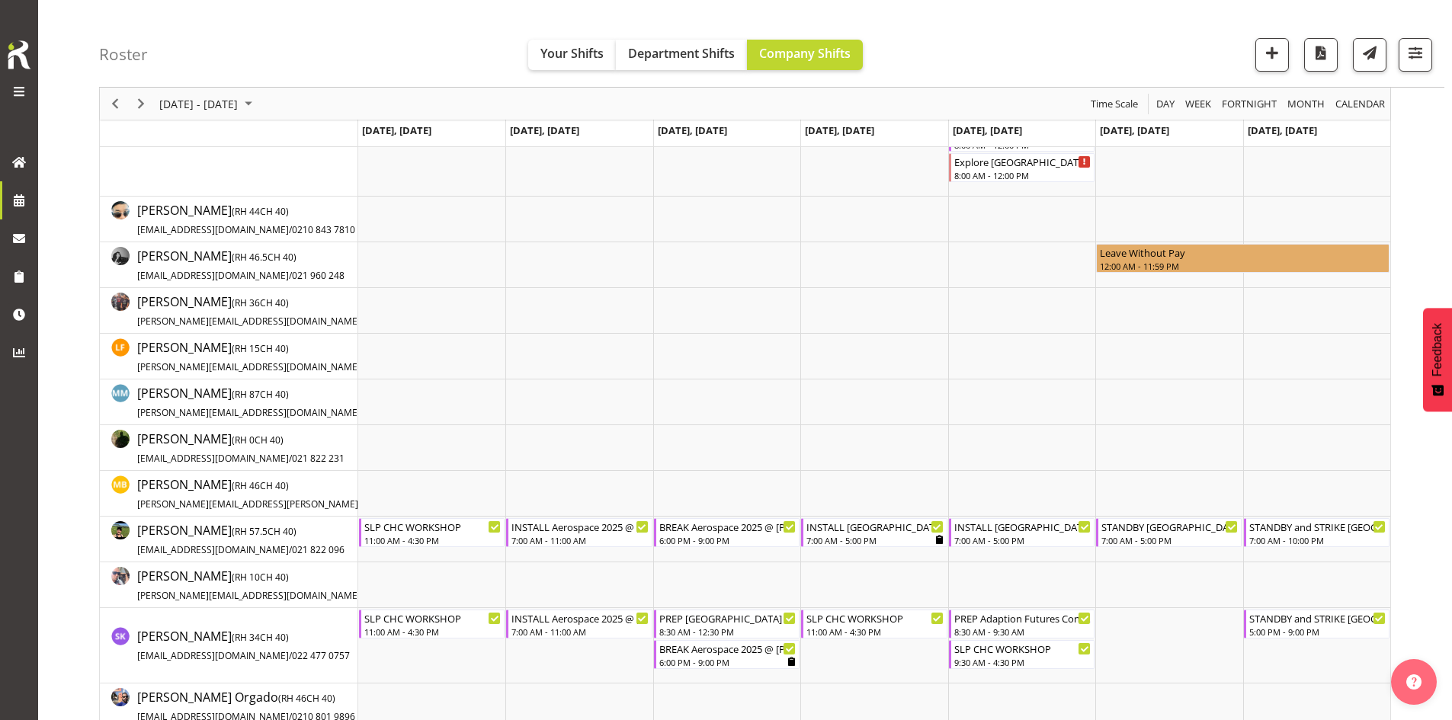
scroll to position [229, 0]
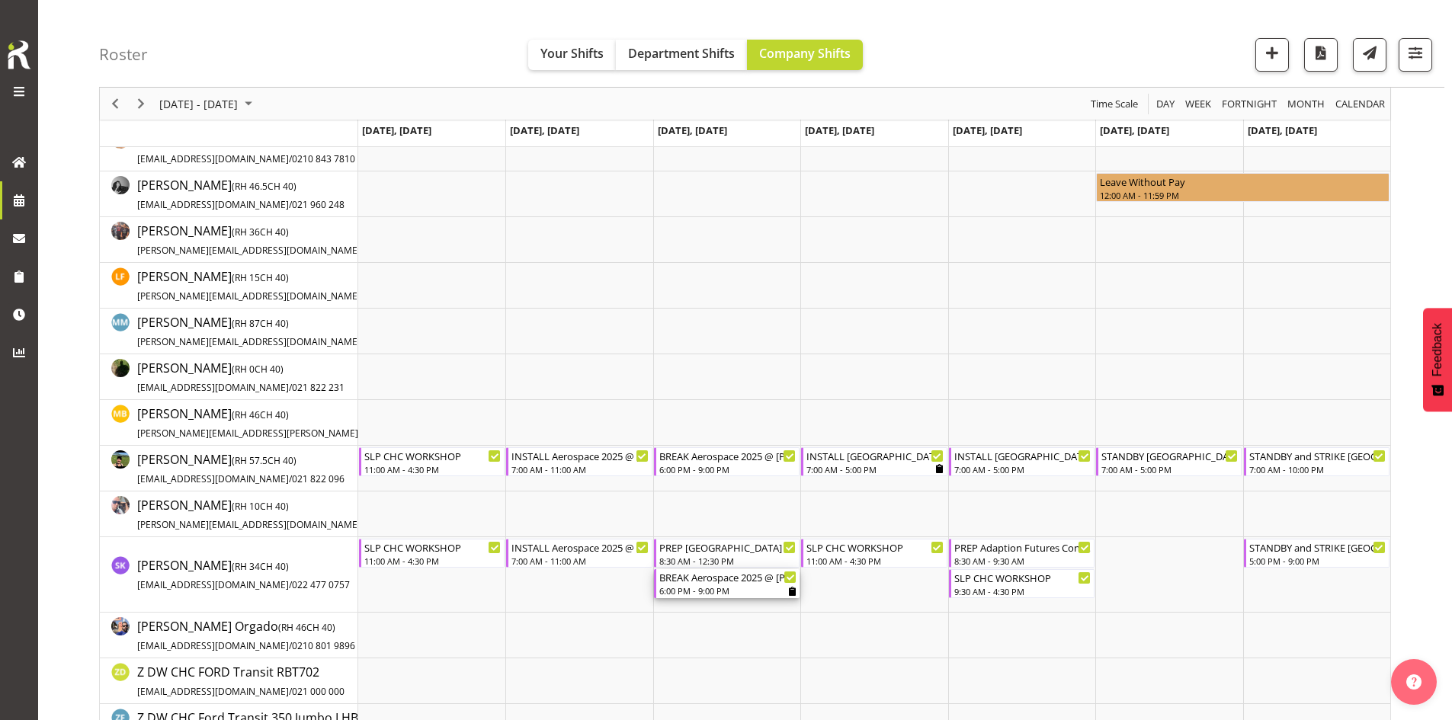
click at [792, 589] on icon "Timeline Week of October 7, 2025" at bounding box center [792, 591] width 7 height 9
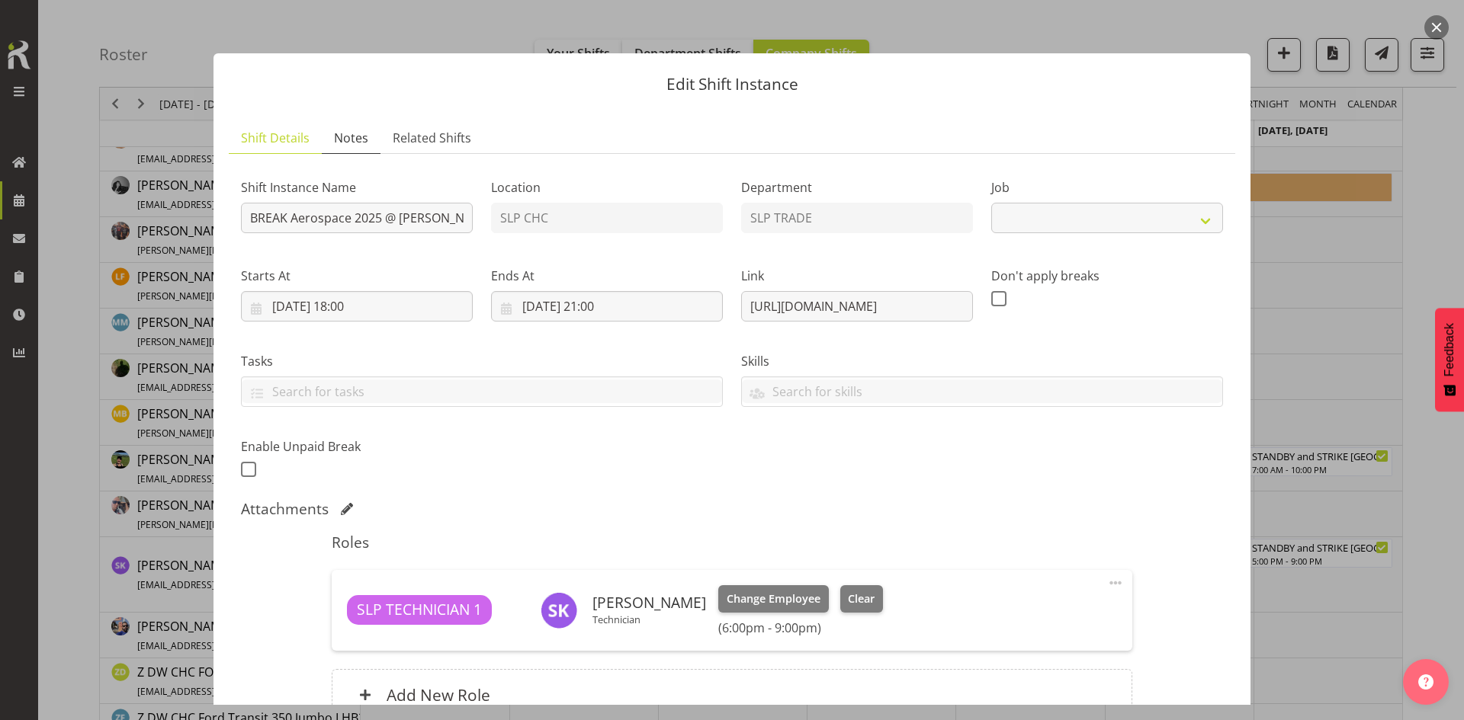
select select "9916"
click at [360, 136] on span "Notes" at bounding box center [351, 138] width 34 height 18
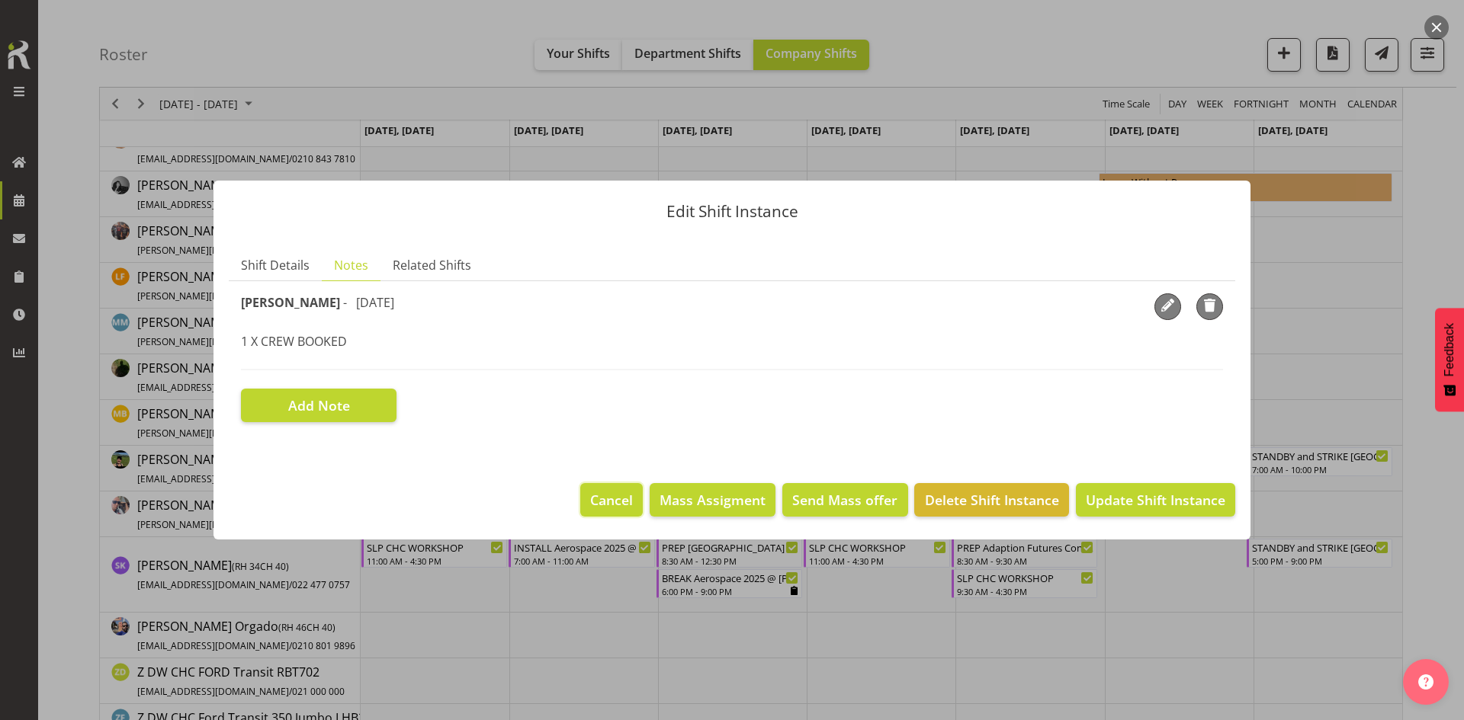
click at [620, 497] on span "Cancel" at bounding box center [611, 500] width 43 height 20
